Goal: Information Seeking & Learning: Understand process/instructions

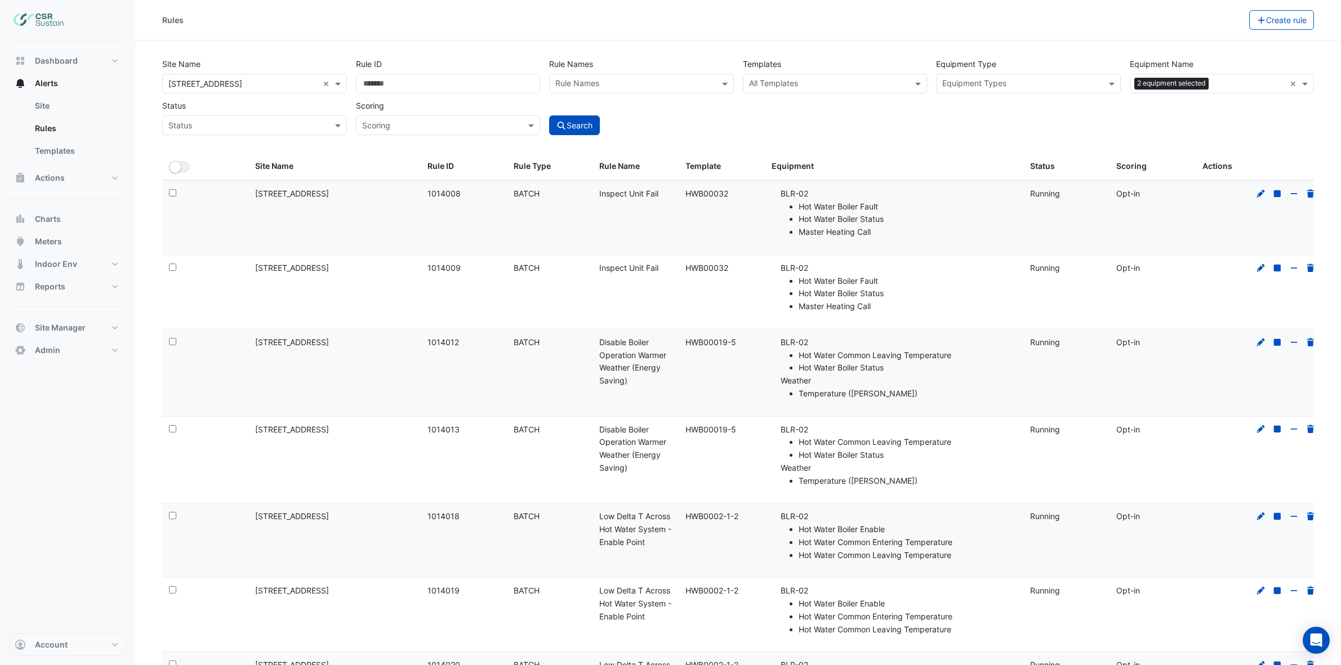
select select "**"
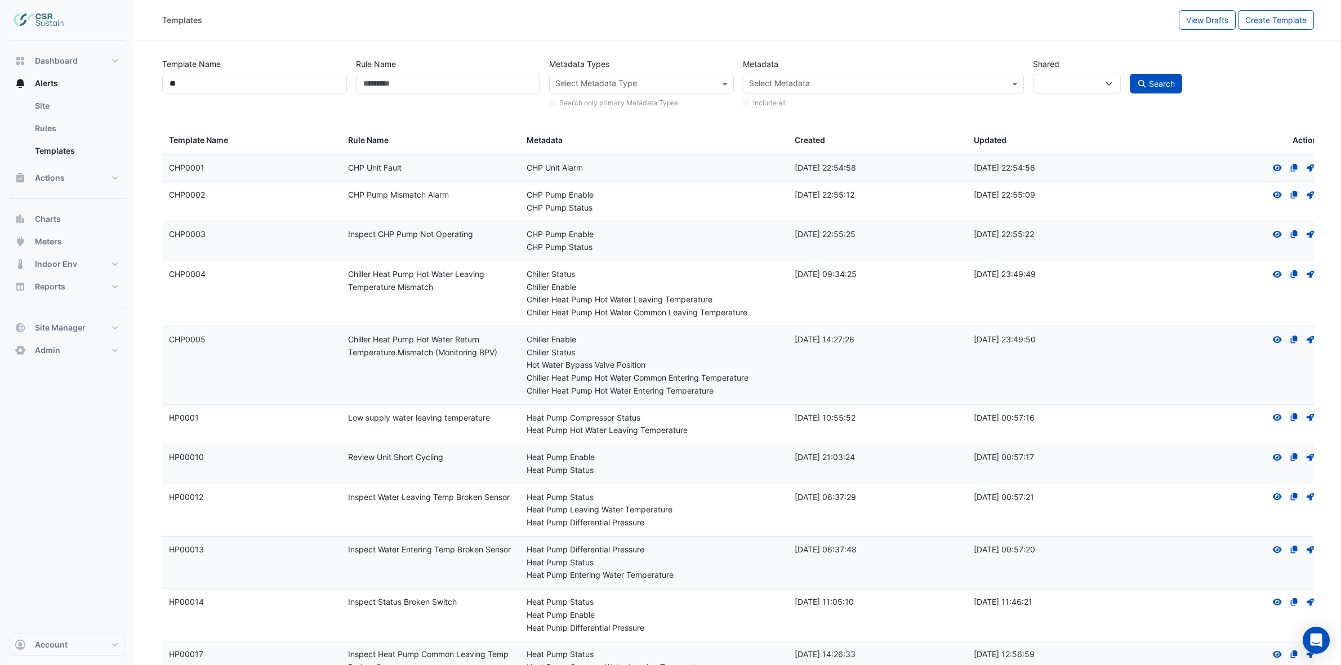
select select
select select "**"
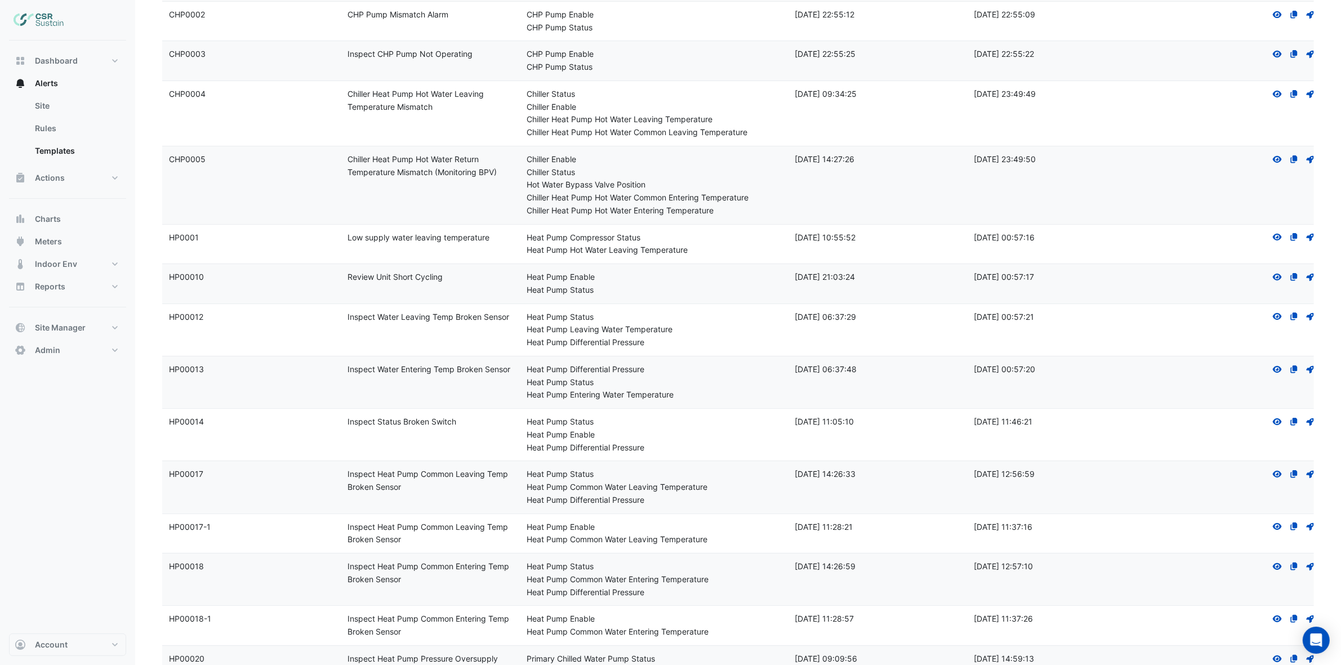
scroll to position [51, 0]
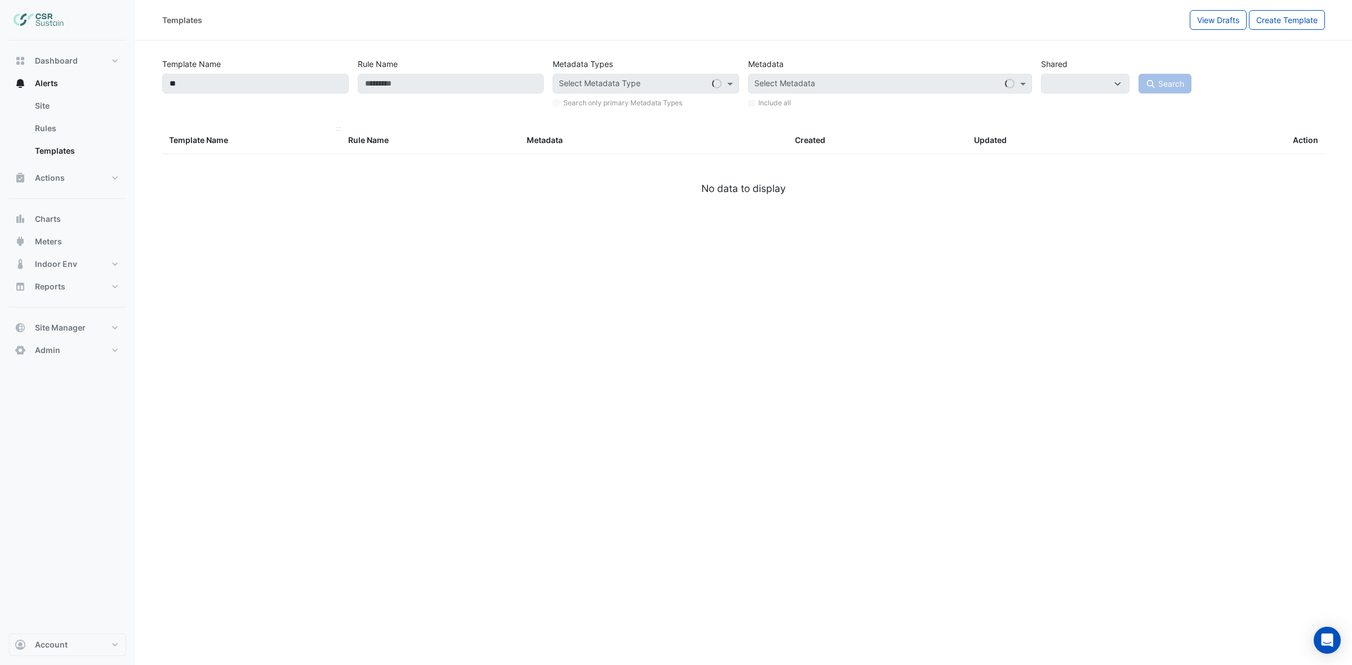
select select
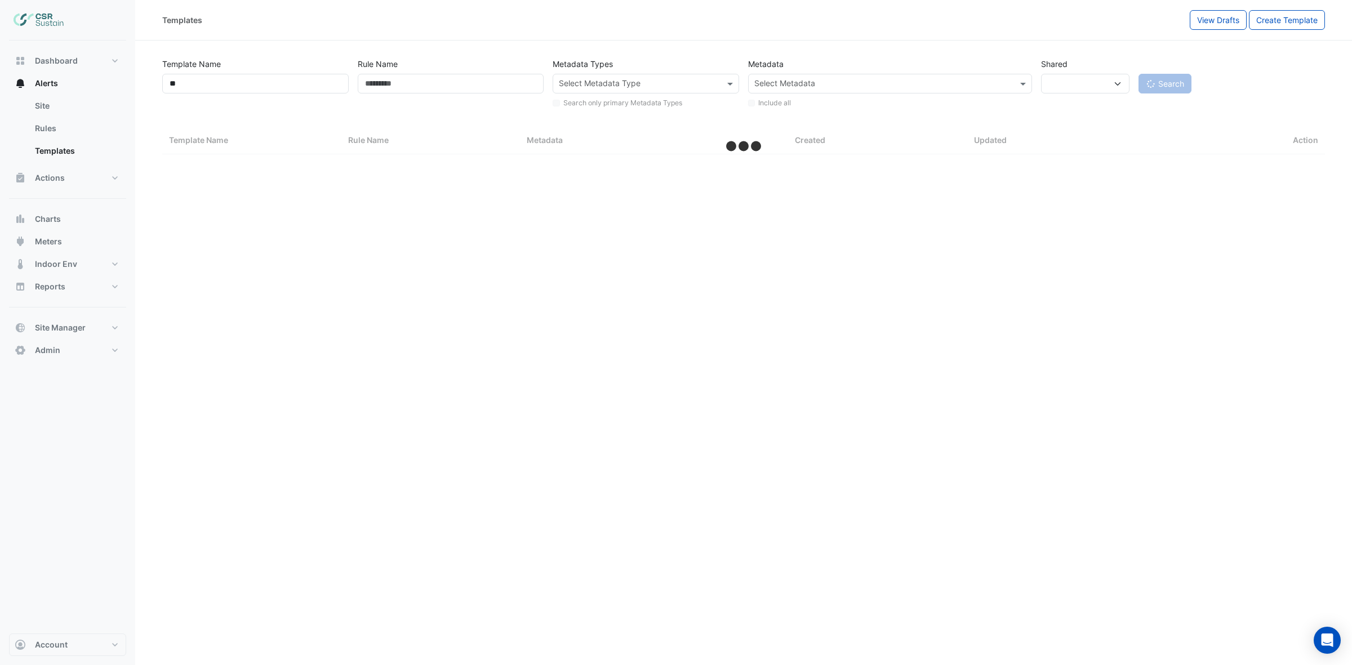
select select "**"
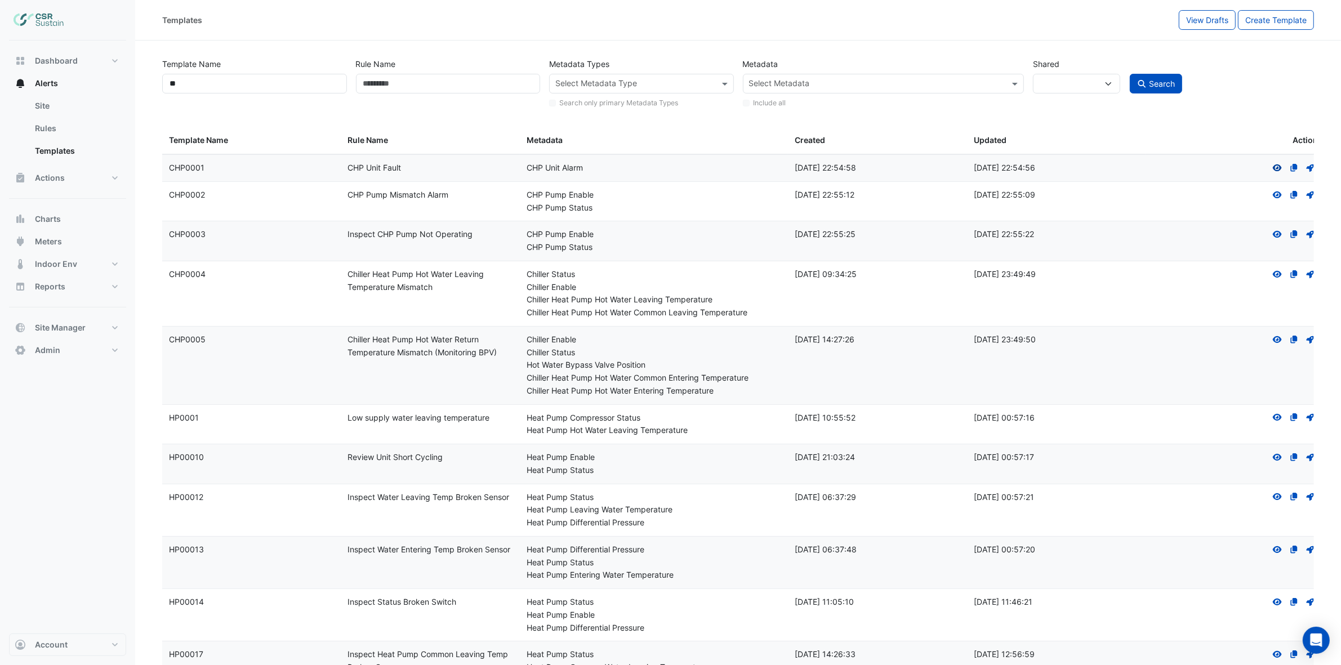
click at [1276, 167] on icon "View" at bounding box center [1277, 168] width 10 height 8
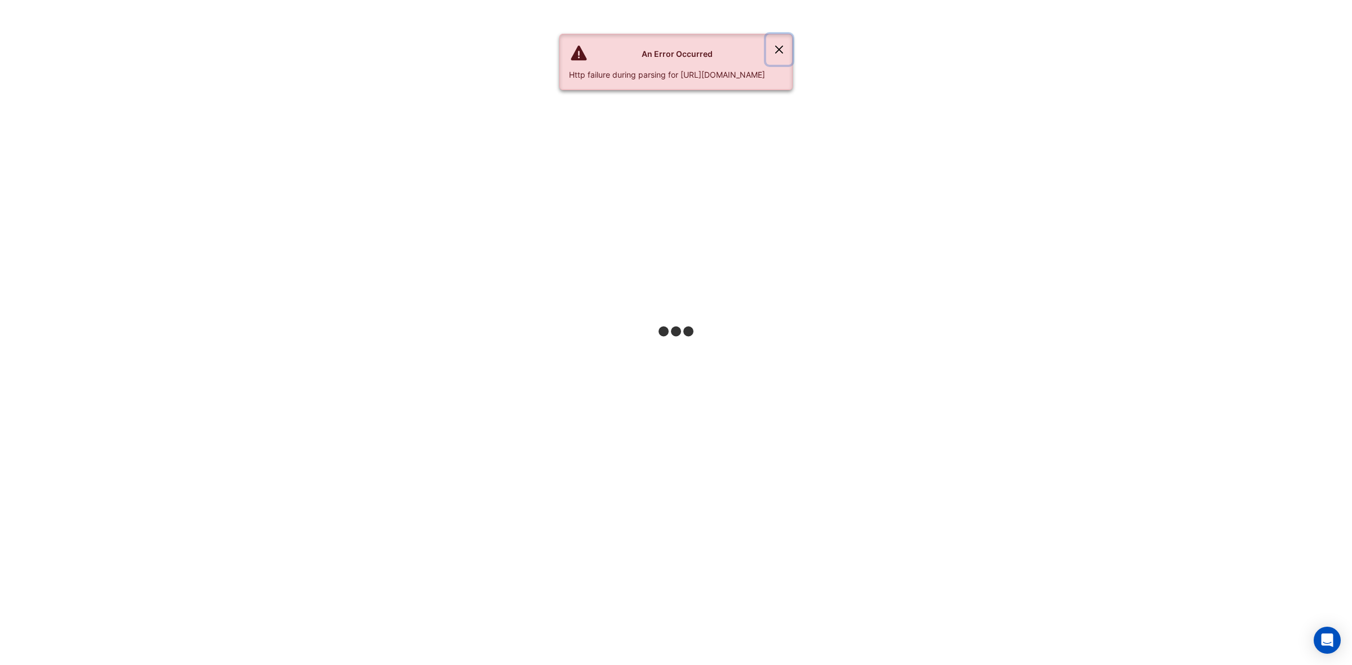
click at [792, 50] on button "Close" at bounding box center [779, 49] width 26 height 30
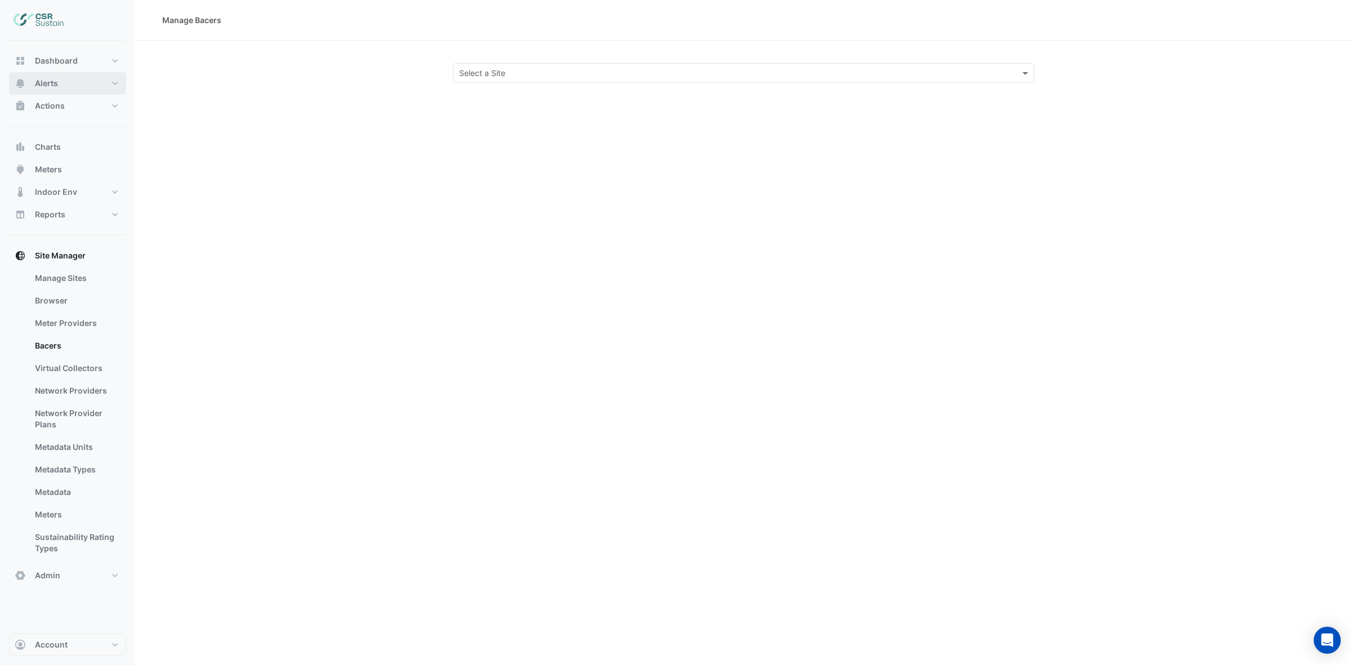
click at [82, 79] on button "Alerts" at bounding box center [67, 83] width 117 height 23
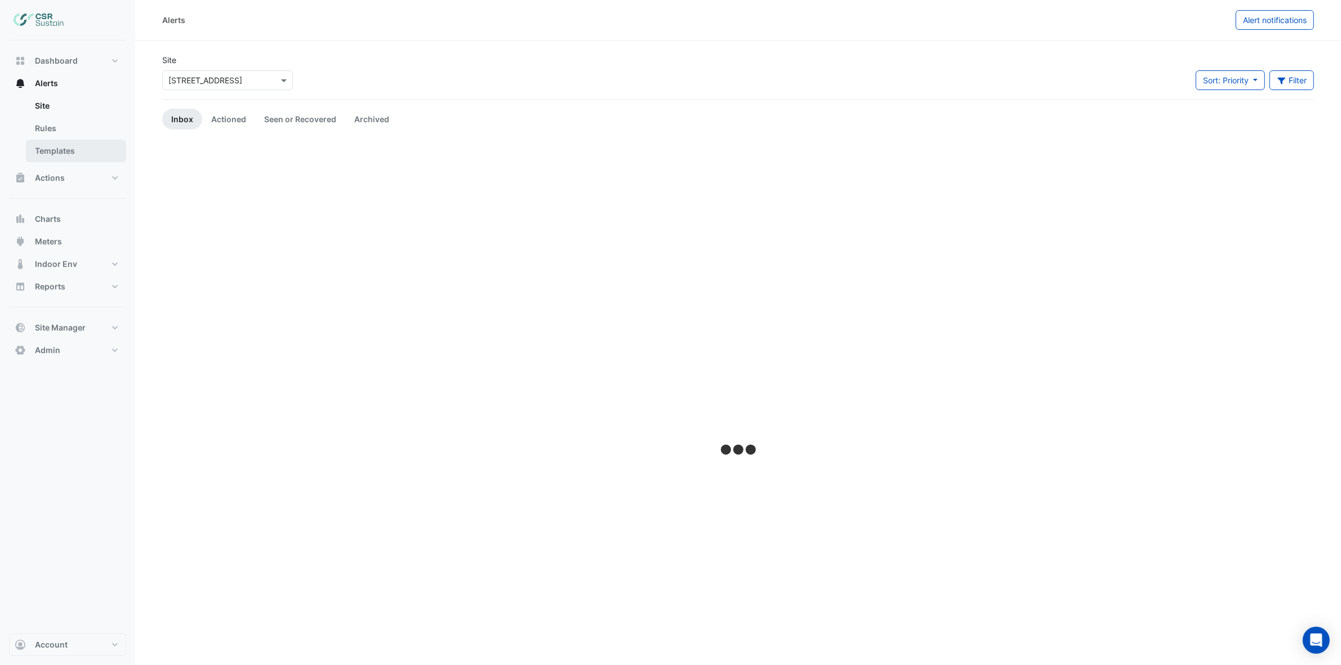
click at [60, 147] on link "Templates" at bounding box center [76, 151] width 100 height 23
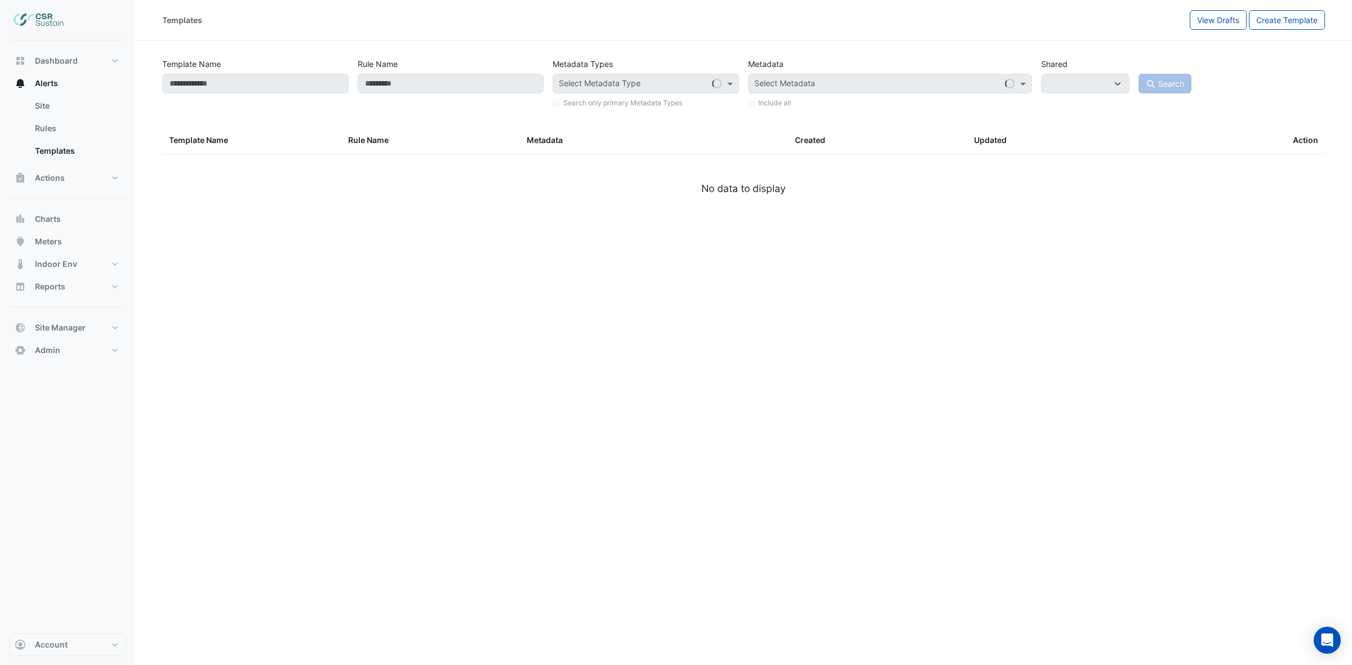
select select
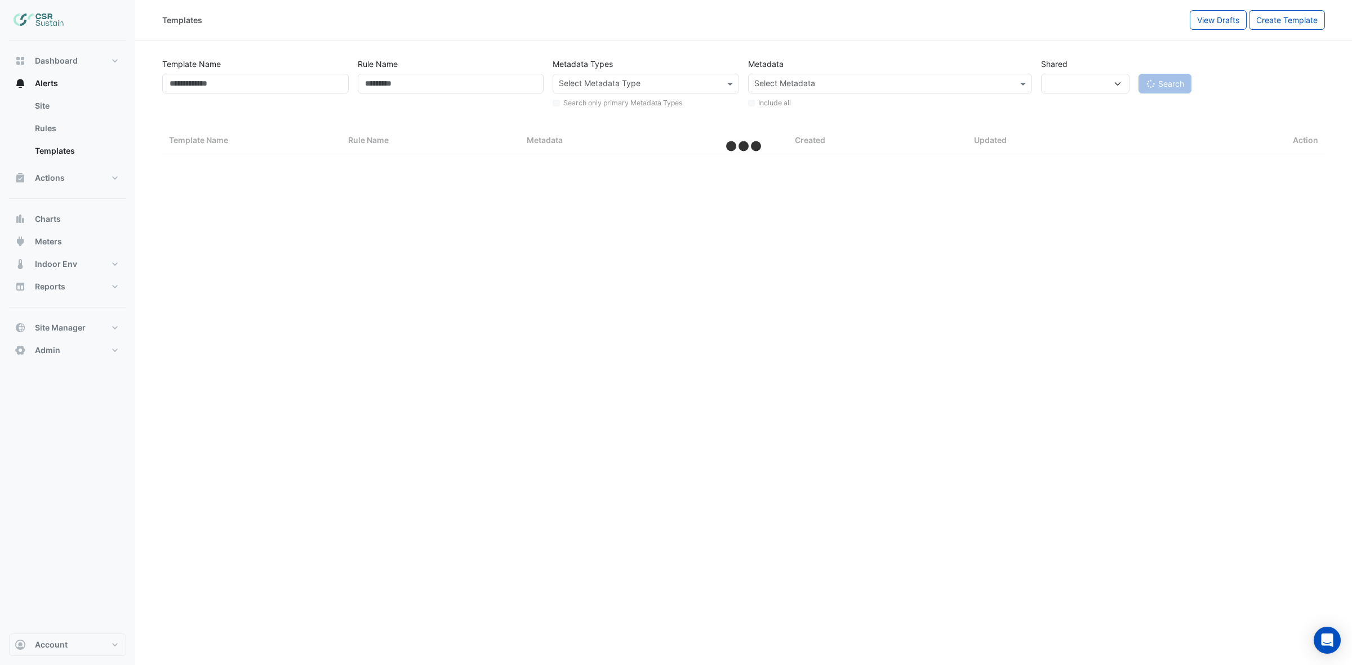
select select "**"
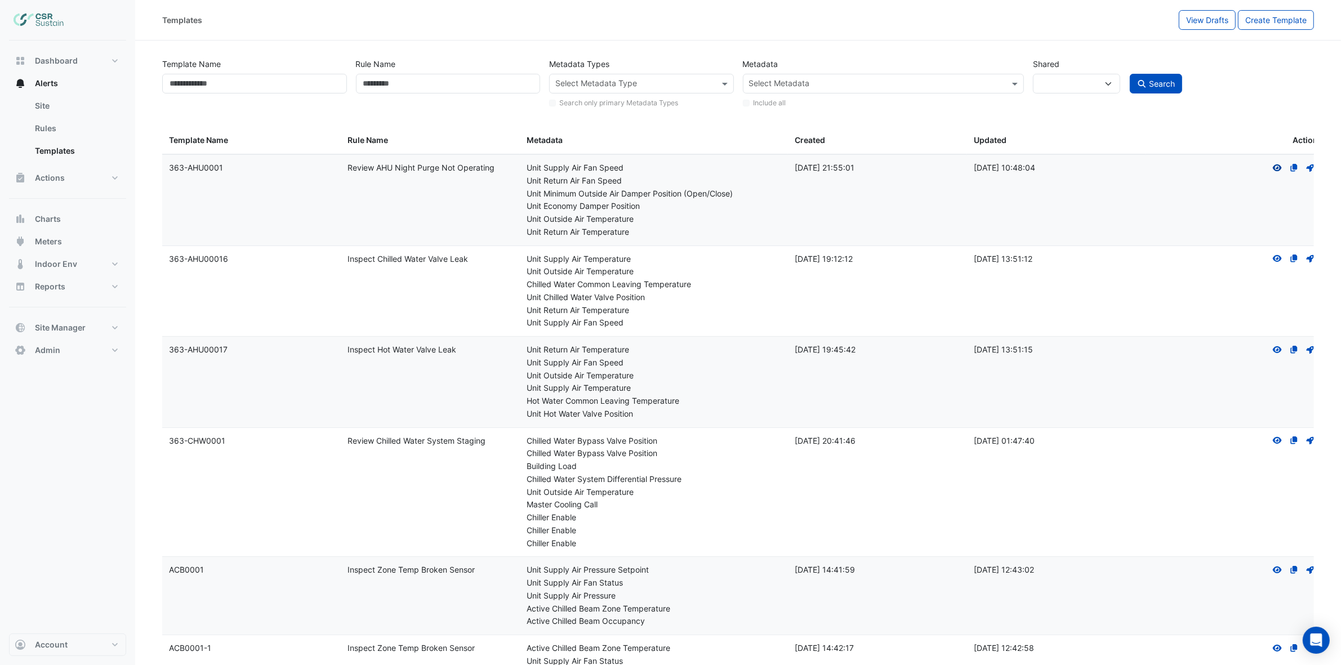
click at [1277, 167] on icon "View" at bounding box center [1277, 168] width 10 height 8
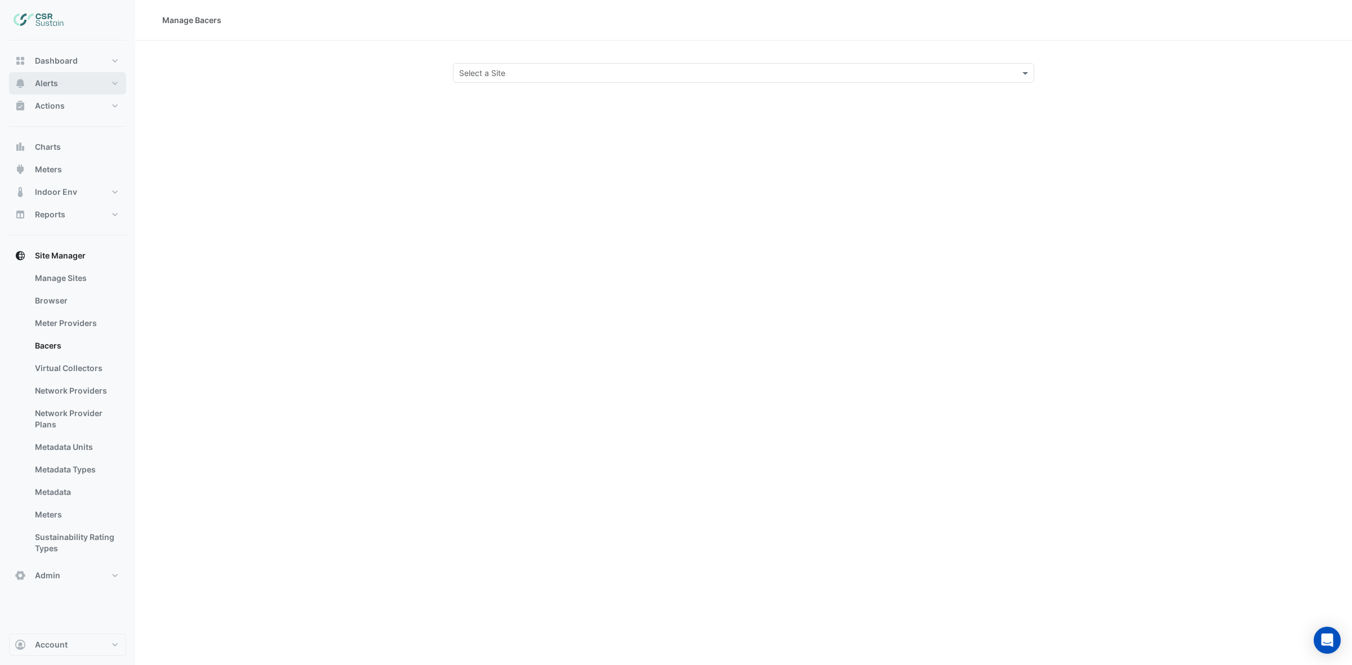
click at [56, 78] on span "Alerts" at bounding box center [46, 83] width 23 height 11
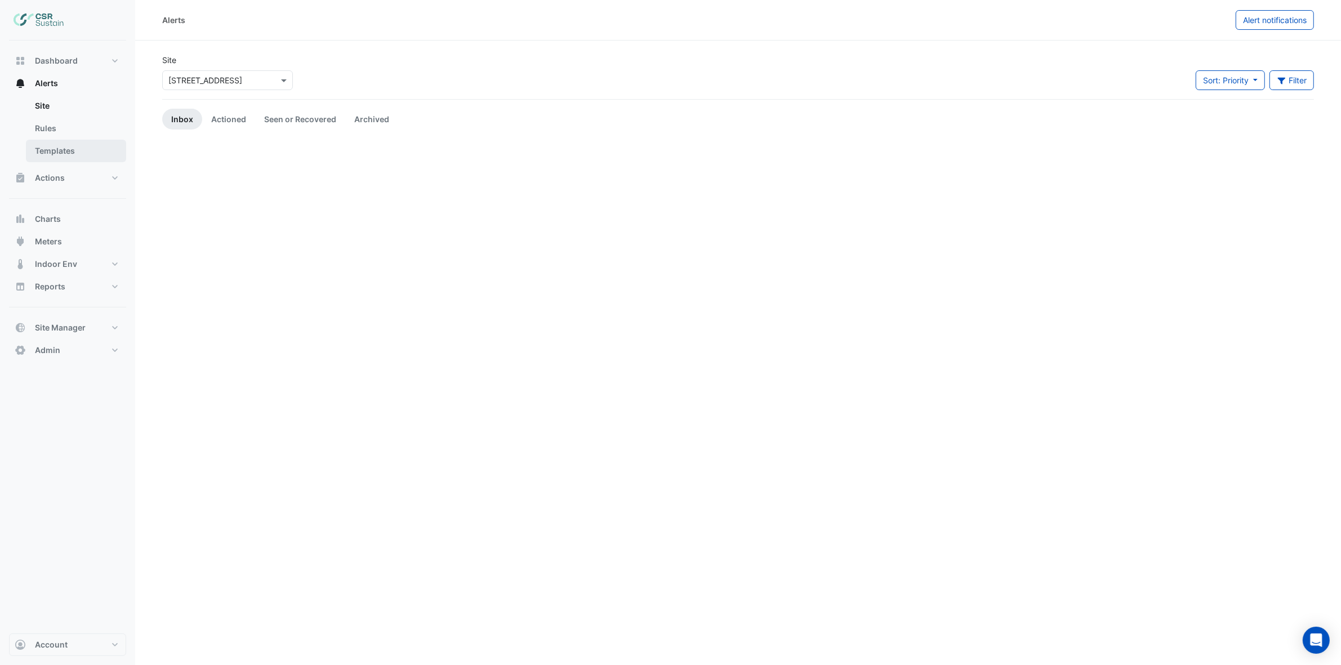
click at [63, 150] on link "Templates" at bounding box center [76, 151] width 100 height 23
select select
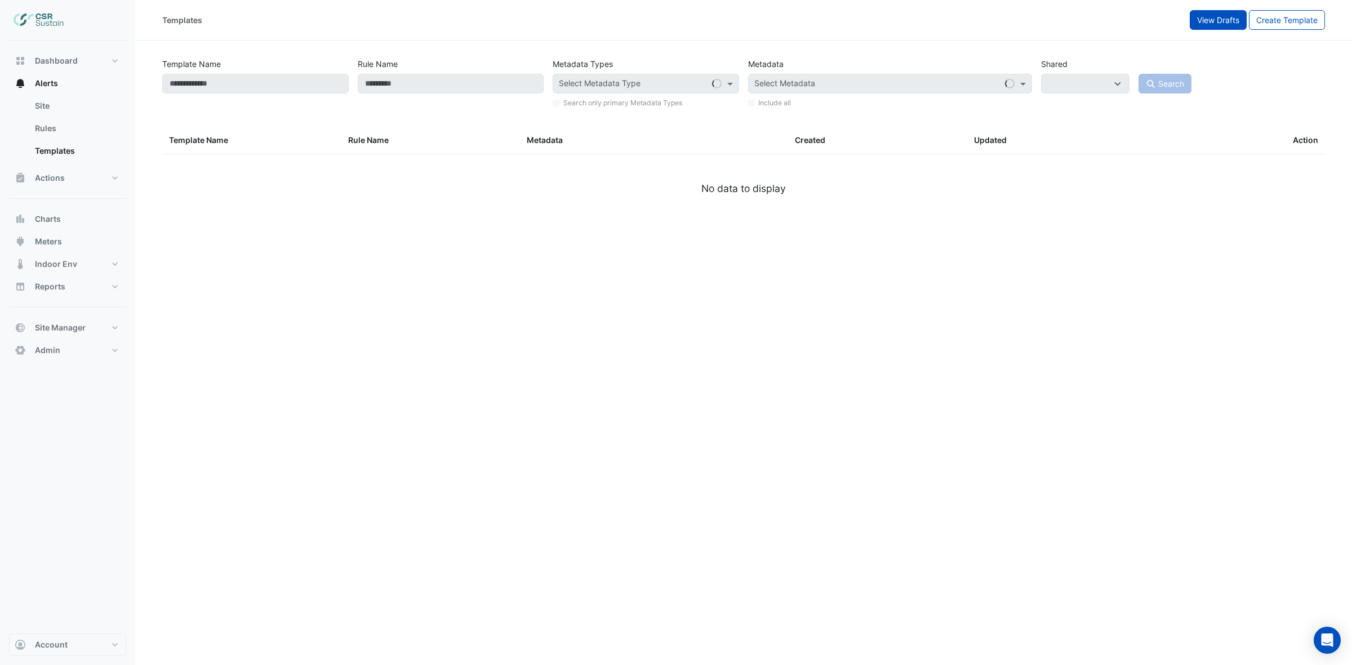
drag, startPoint x: 1232, startPoint y: 5, endPoint x: 1218, endPoint y: 17, distance: 18.8
click at [1231, 6] on div "Templates View Drafts Create Template" at bounding box center [743, 20] width 1216 height 41
click at [1218, 17] on span "View Drafts" at bounding box center [1218, 20] width 42 height 10
select select
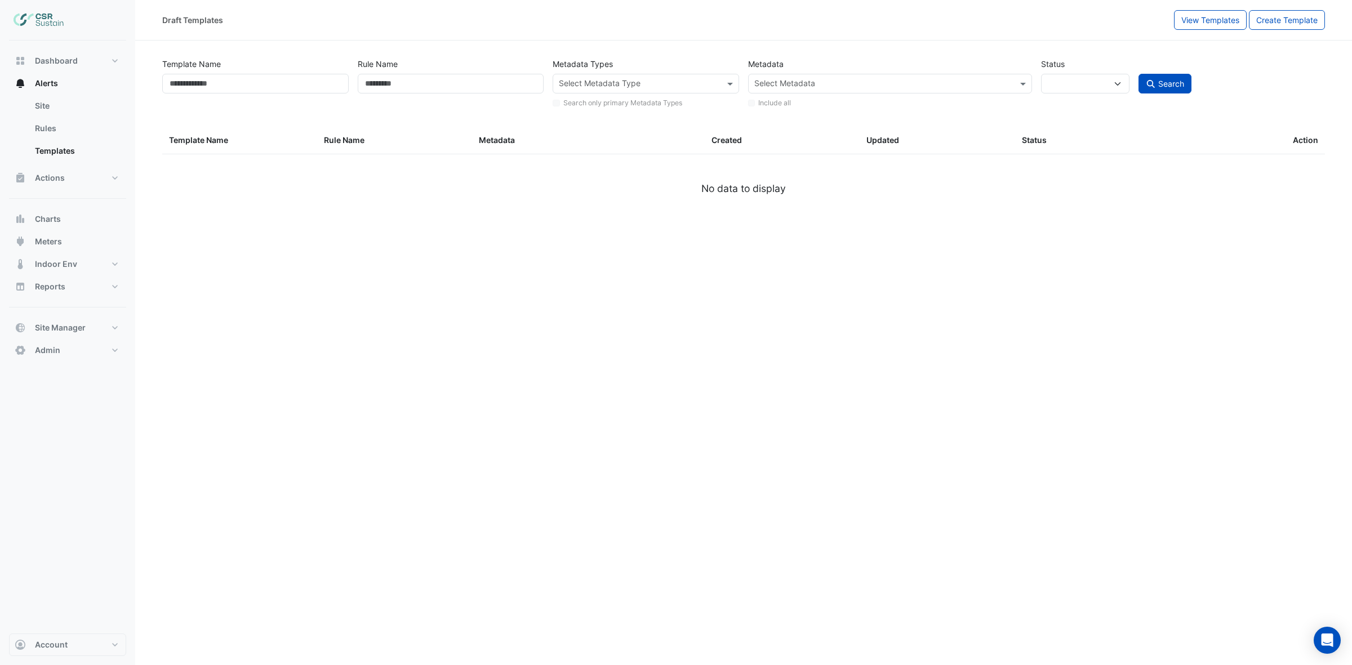
click at [1193, 32] on div "Draft Templates View Templates Create Template" at bounding box center [743, 20] width 1216 height 41
